Goal: Information Seeking & Learning: Find specific page/section

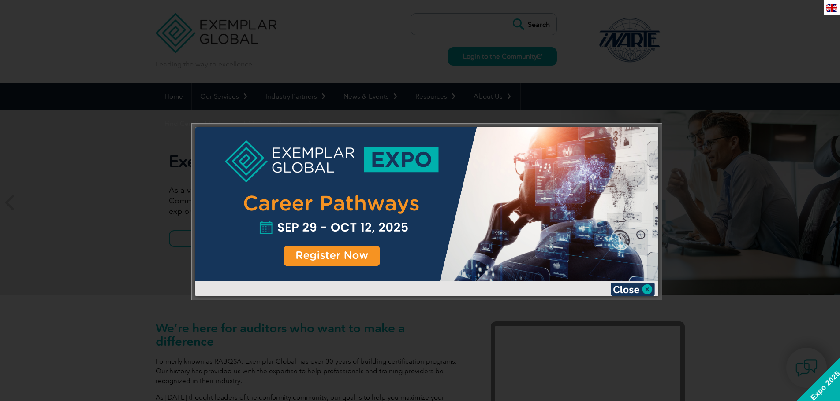
click at [735, 72] on div at bounding box center [420, 200] width 840 height 401
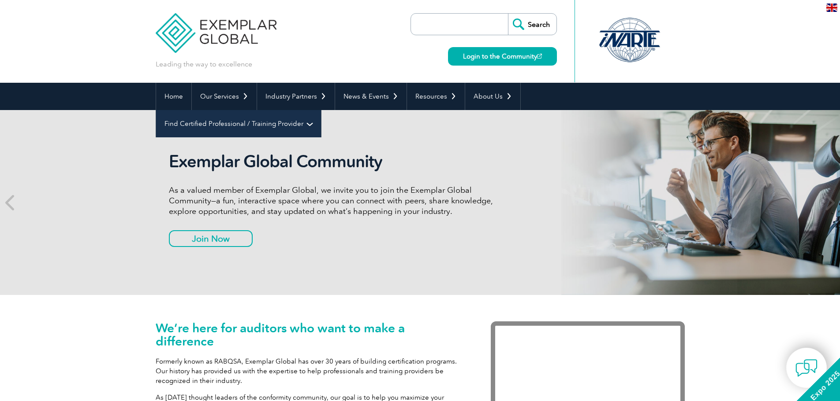
click at [321, 110] on link "Find Certified Professional / Training Provider" at bounding box center [238, 123] width 165 height 27
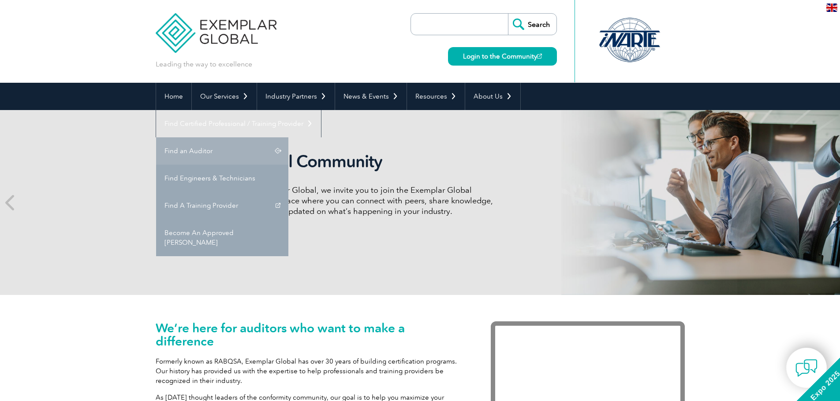
click at [288, 138] on link "Find an Auditor" at bounding box center [222, 151] width 132 height 27
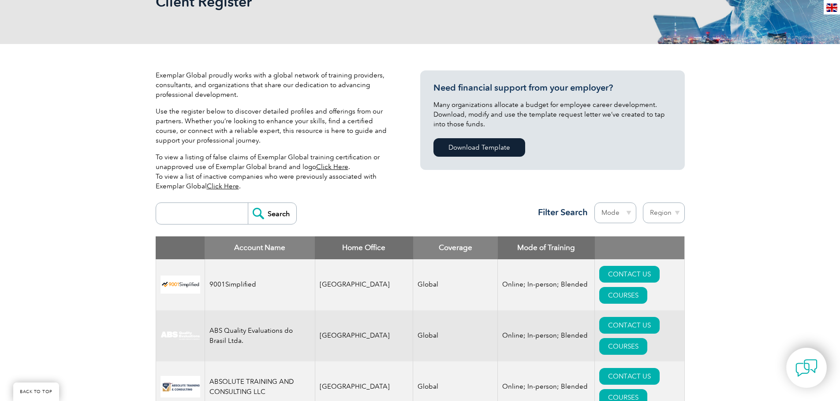
scroll to position [176, 0]
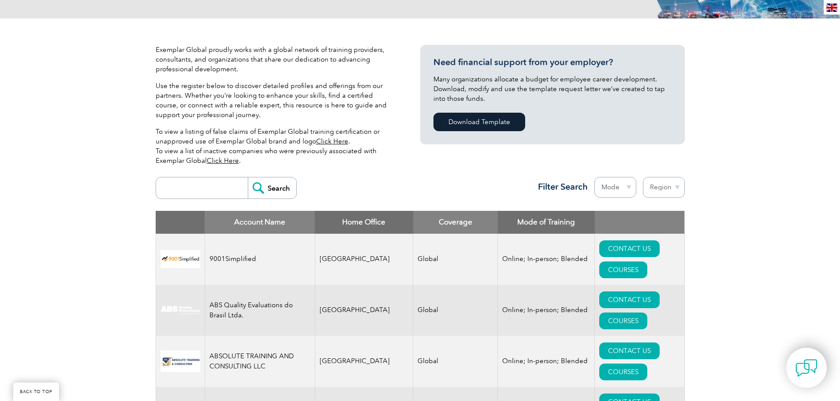
click at [219, 190] on input "search" at bounding box center [203, 188] width 87 height 21
type input "submaster"
click at [248, 178] on input "Search" at bounding box center [272, 188] width 48 height 21
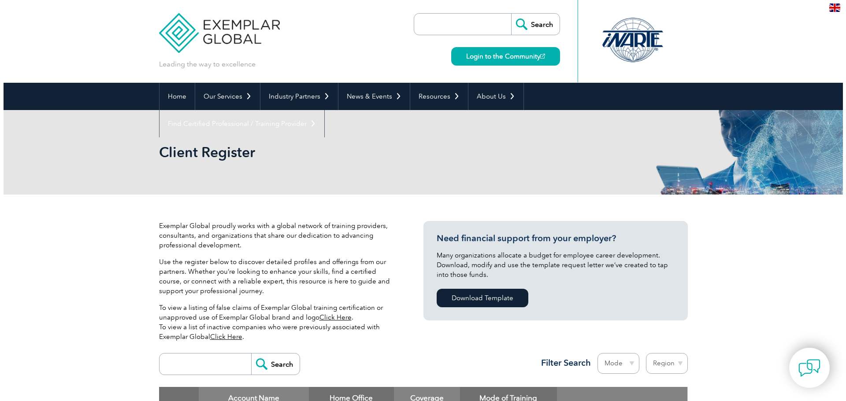
scroll to position [176, 0]
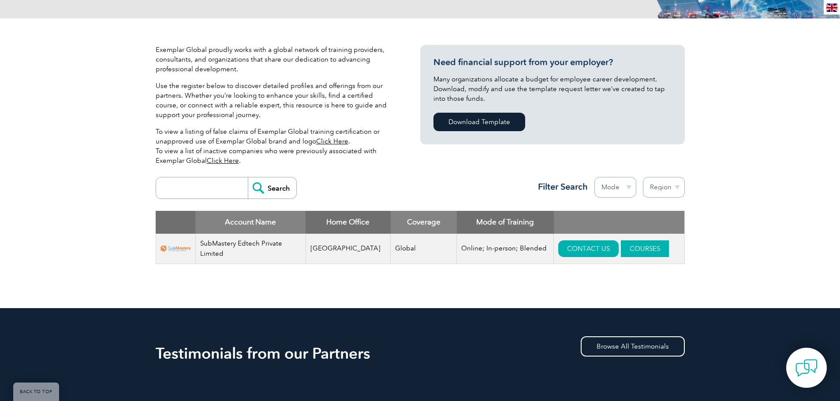
click at [629, 253] on link "COURSES" at bounding box center [645, 249] width 48 height 17
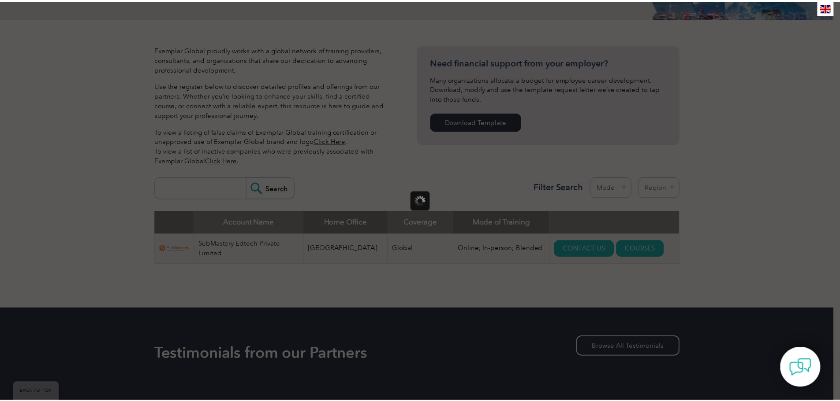
scroll to position [0, 0]
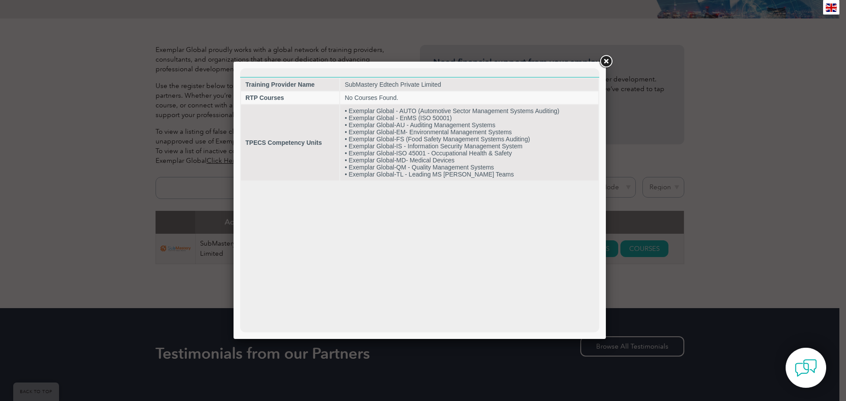
click at [608, 58] on link at bounding box center [606, 62] width 16 height 16
